Goal: Register for event/course

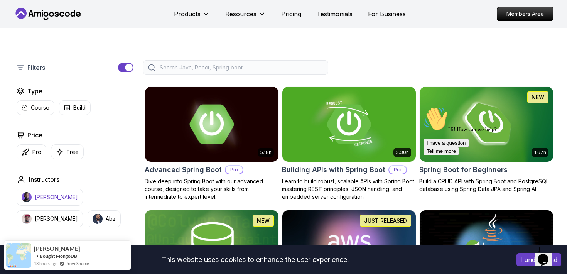
click at [55, 197] on p "[PERSON_NAME]" at bounding box center [56, 197] width 43 height 8
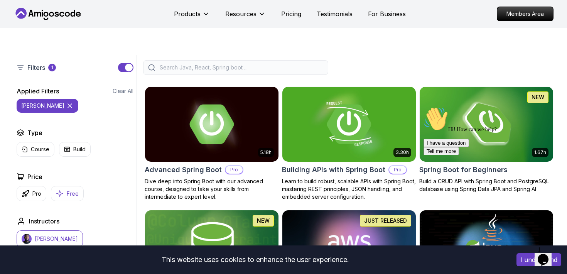
click at [59, 197] on icon "button" at bounding box center [60, 193] width 8 height 8
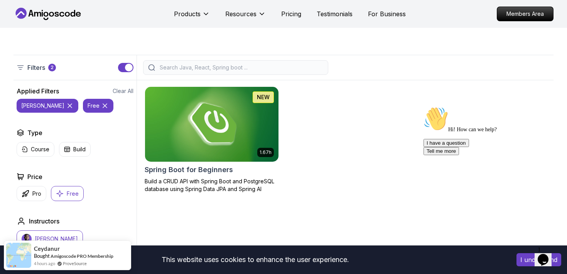
click at [59, 197] on icon "button" at bounding box center [60, 193] width 8 height 8
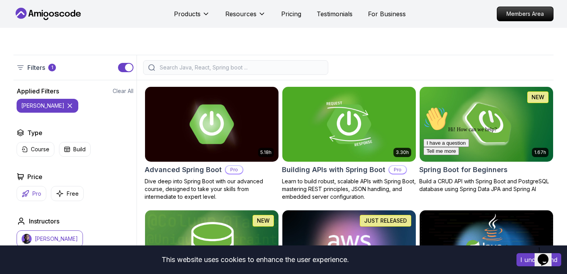
click at [32, 197] on p "Pro" at bounding box center [36, 194] width 9 height 8
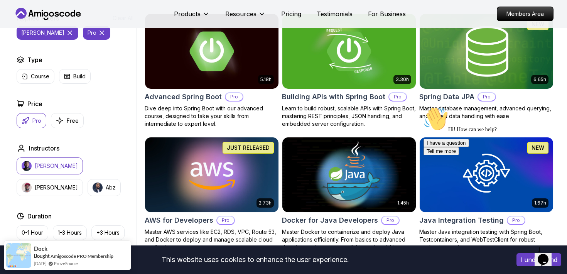
scroll to position [219, 0]
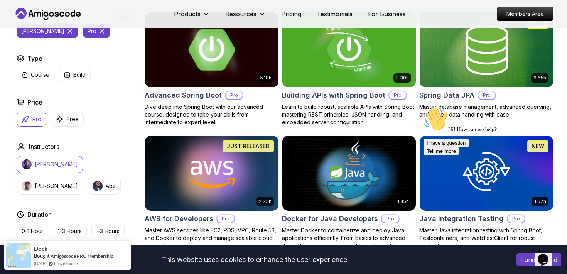
click at [193, 111] on p "Dive deep into Spring Boot with our advanced course, designed to take your skil…" at bounding box center [212, 114] width 134 height 23
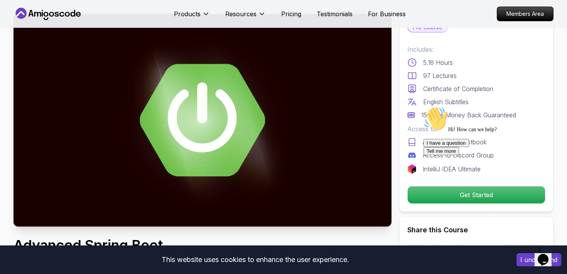
scroll to position [68, 0]
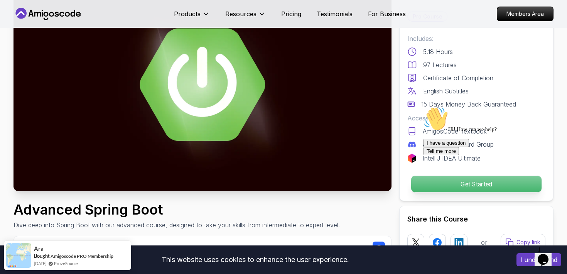
click at [415, 191] on p "Get Started" at bounding box center [476, 184] width 130 height 16
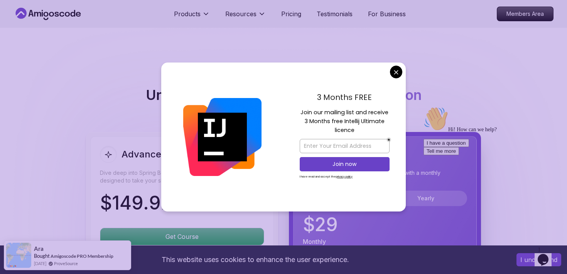
scroll to position [1628, 0]
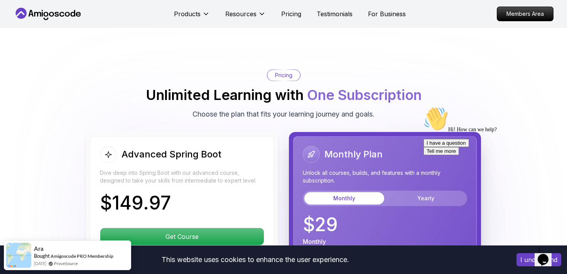
click at [394, 70] on body "This website uses cookies to enhance the user experience. I understand Products…" at bounding box center [283, 109] width 567 height 3475
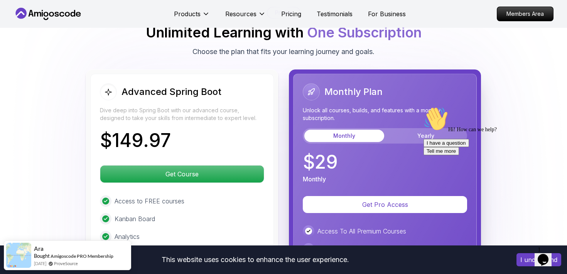
scroll to position [1698, 0]
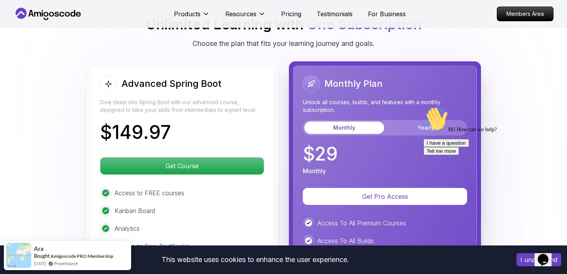
click at [403, 120] on div "Monthly Yearly" at bounding box center [385, 127] width 164 height 15
click at [403, 121] on button "Yearly" at bounding box center [426, 127] width 80 height 12
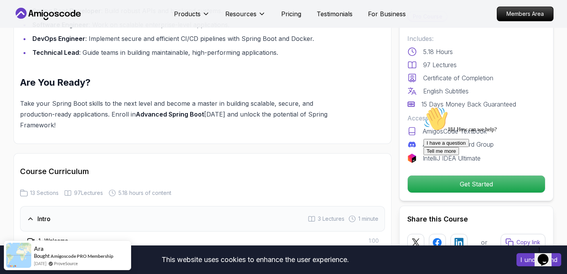
scroll to position [880, 0]
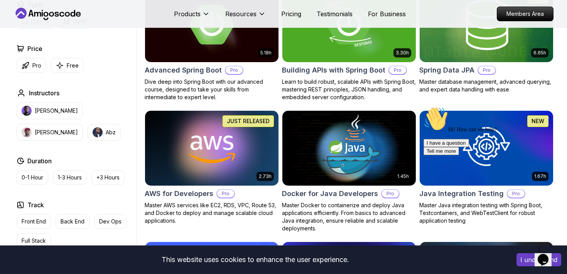
scroll to position [219, 0]
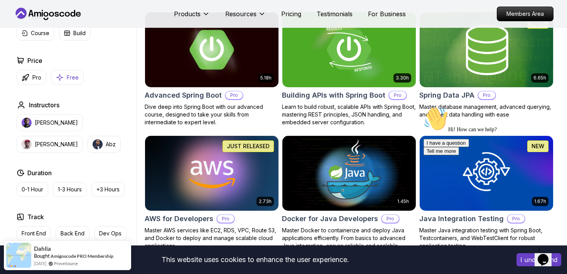
click at [67, 79] on p "Free" at bounding box center [73, 78] width 12 height 8
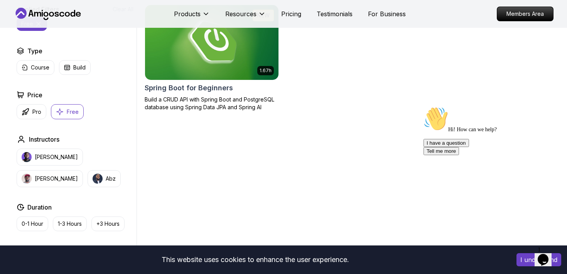
scroll to position [227, 0]
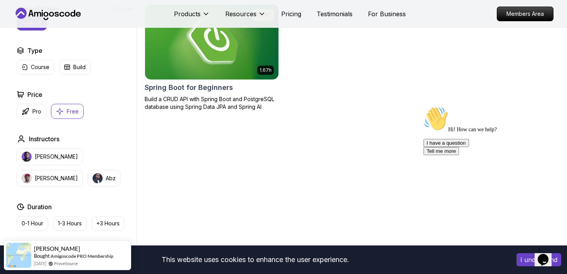
click at [189, 83] on h2 "Spring Boot for Beginners" at bounding box center [189, 87] width 88 height 11
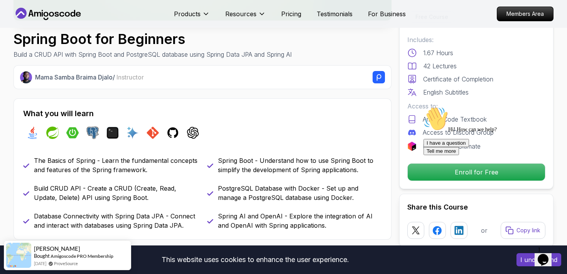
scroll to position [239, 0]
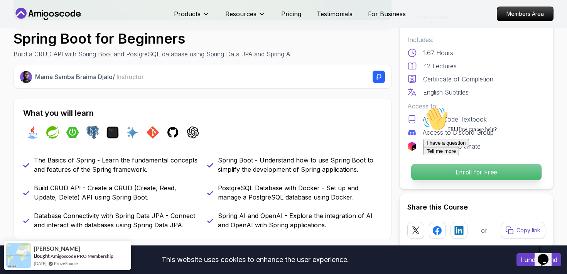
click at [415, 176] on p "Enroll for Free" at bounding box center [476, 172] width 130 height 16
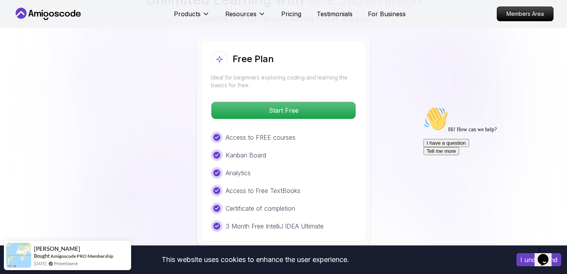
scroll to position [1604, 0]
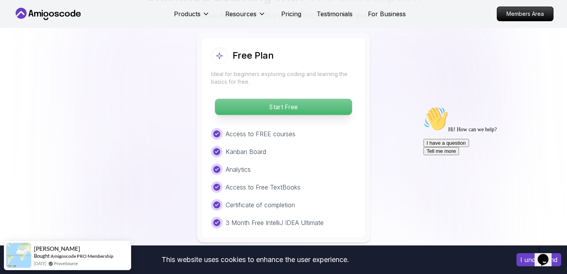
click at [344, 100] on p "Start Free" at bounding box center [283, 107] width 137 height 16
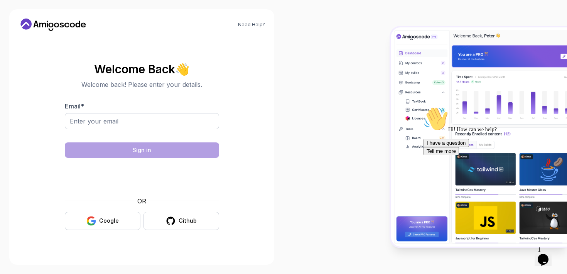
click at [113, 211] on div "OR Google Github" at bounding box center [142, 213] width 154 height 34
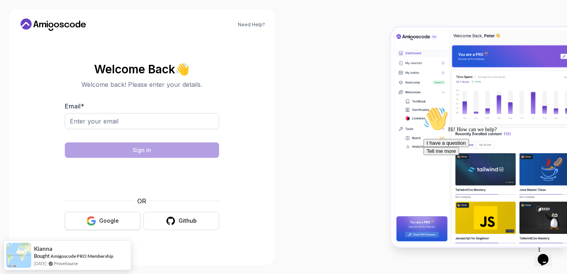
click at [116, 215] on button "Google" at bounding box center [103, 221] width 76 height 18
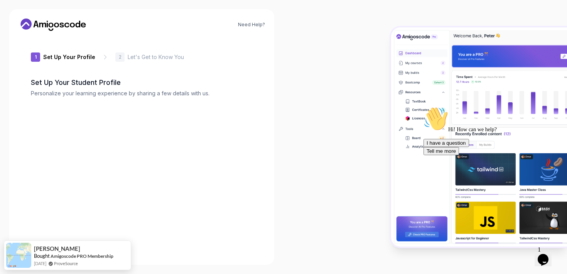
type input "boldbear926f1"
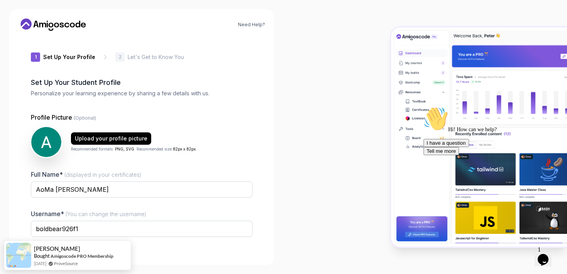
click at [303, 192] on div at bounding box center [424, 137] width 283 height 274
click at [119, 257] on div "Ray Bought Amigoscode PRO Membership 2 months ago ProveSource" at bounding box center [67, 251] width 127 height 30
